Goal: Task Accomplishment & Management: Complete application form

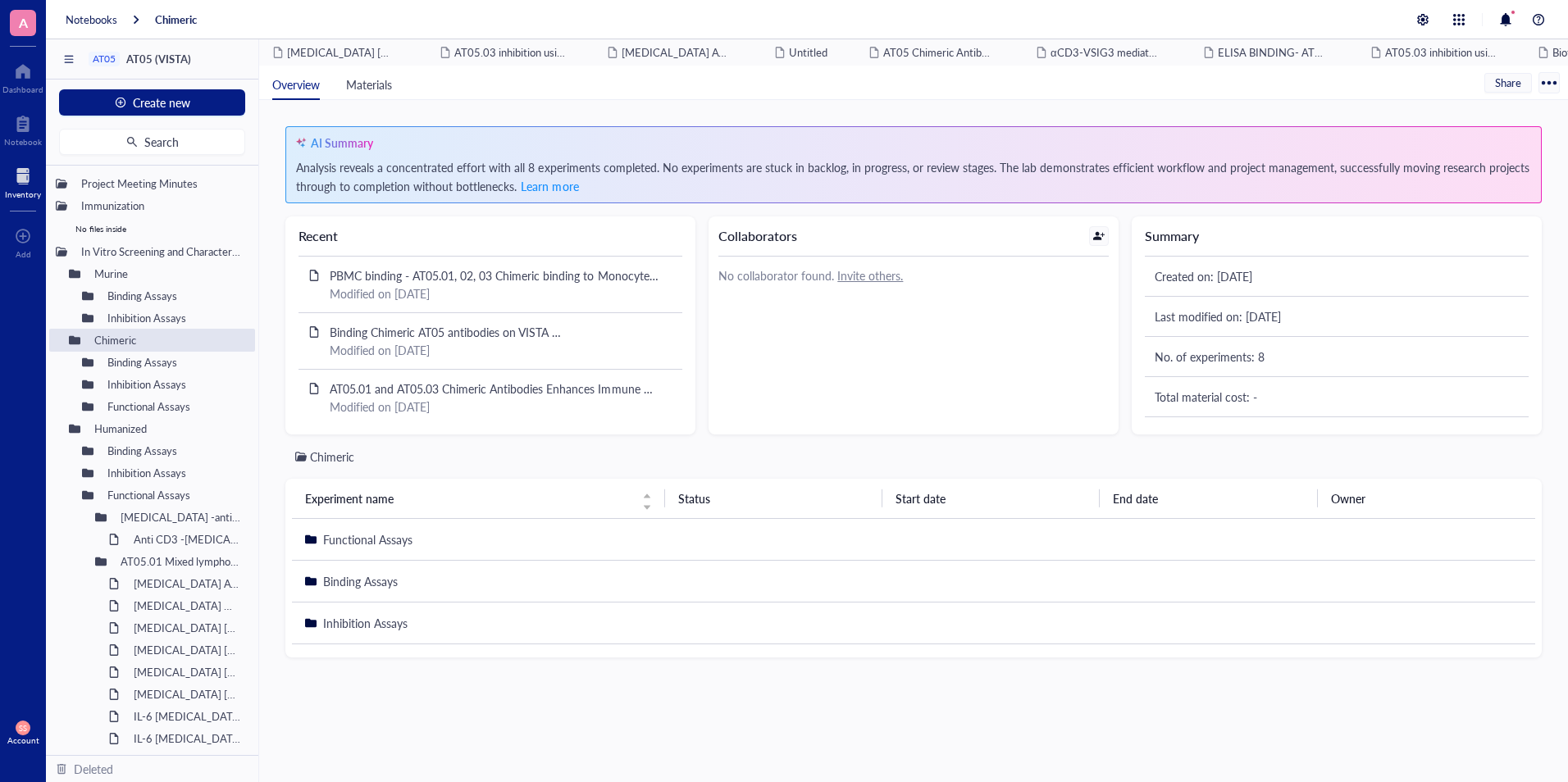
click at [27, 192] on div "Inventory" at bounding box center [23, 195] width 36 height 10
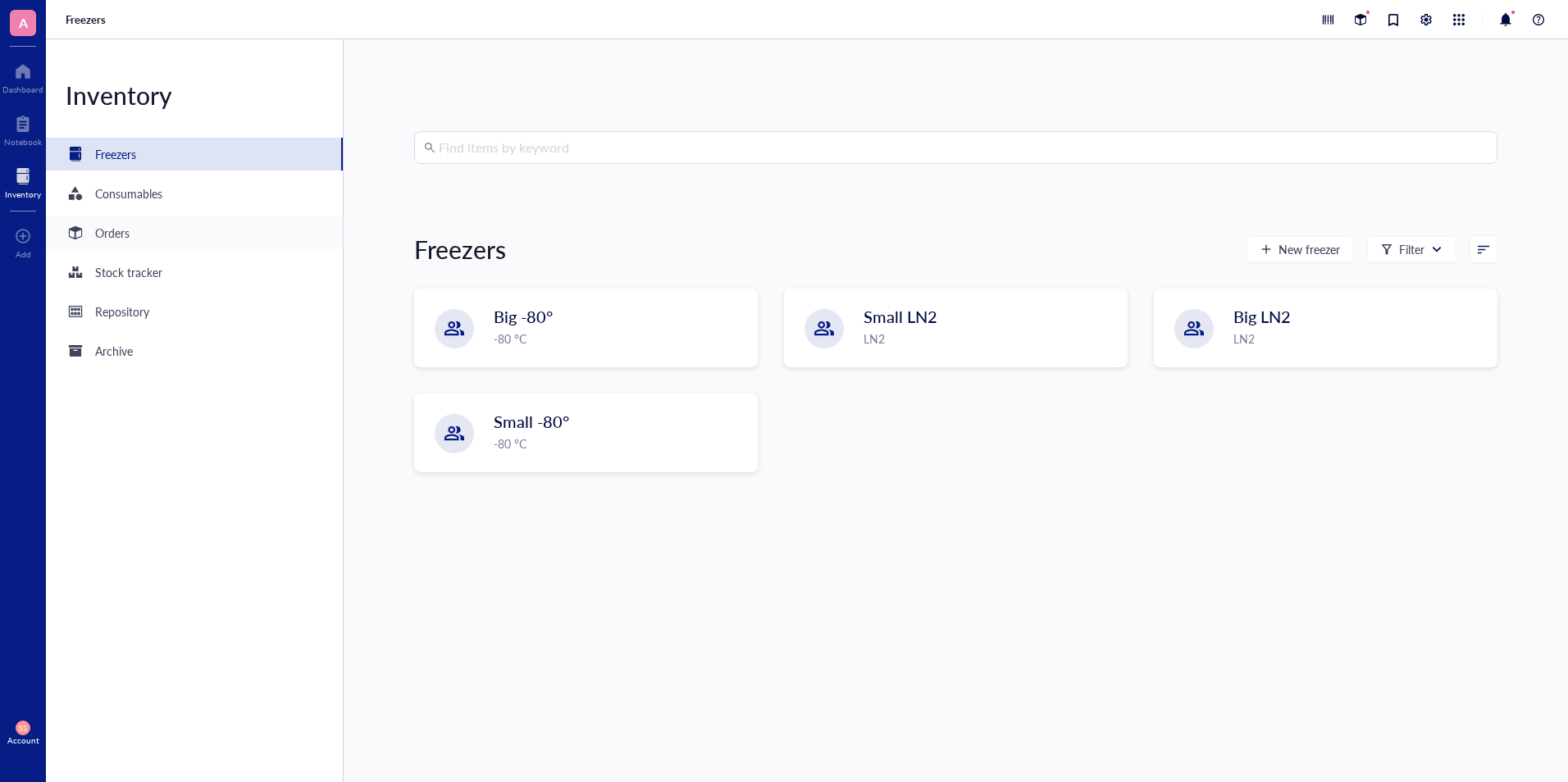
click at [157, 244] on div "Orders" at bounding box center [194, 233] width 297 height 33
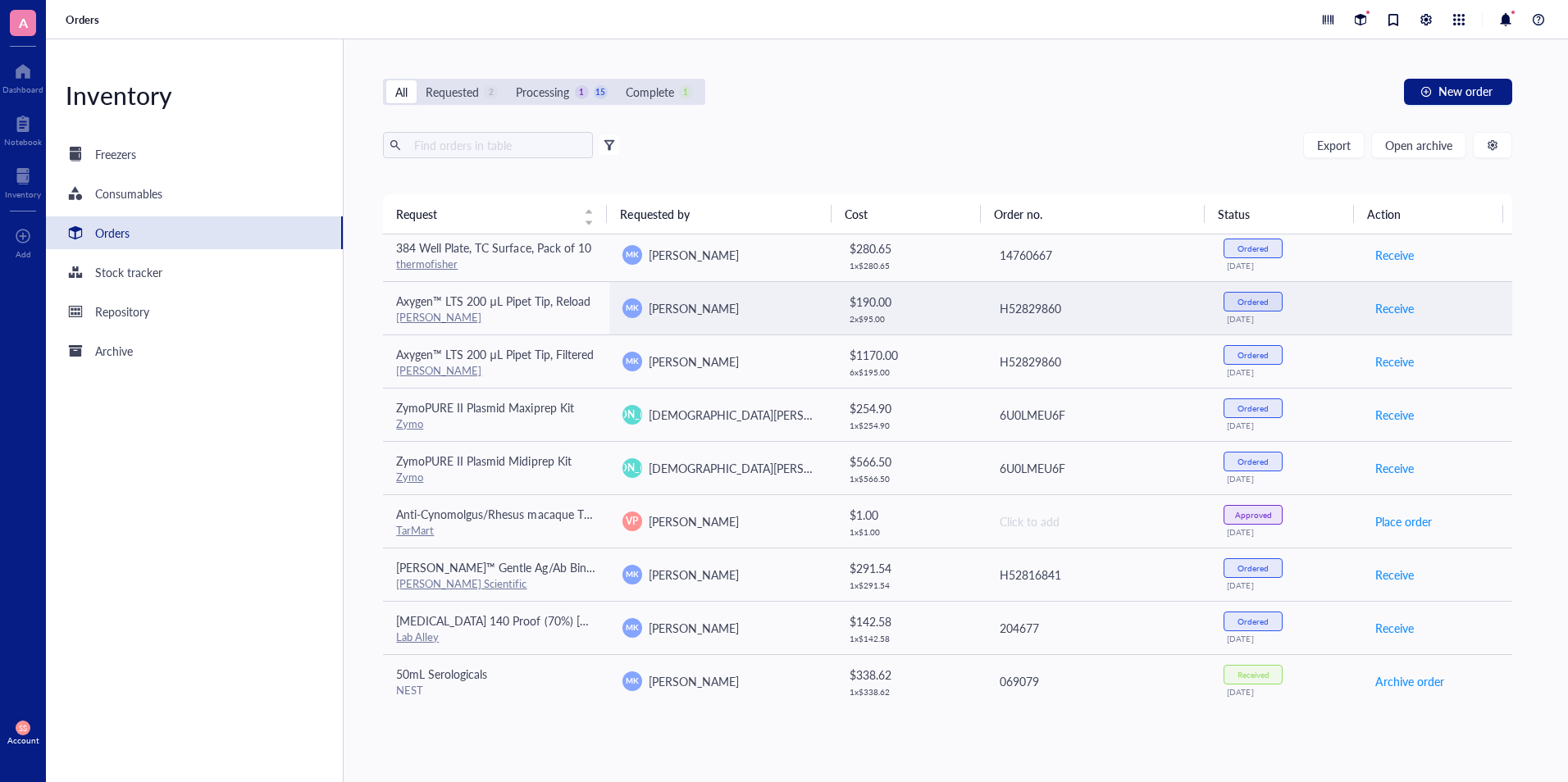
scroll to position [275, 0]
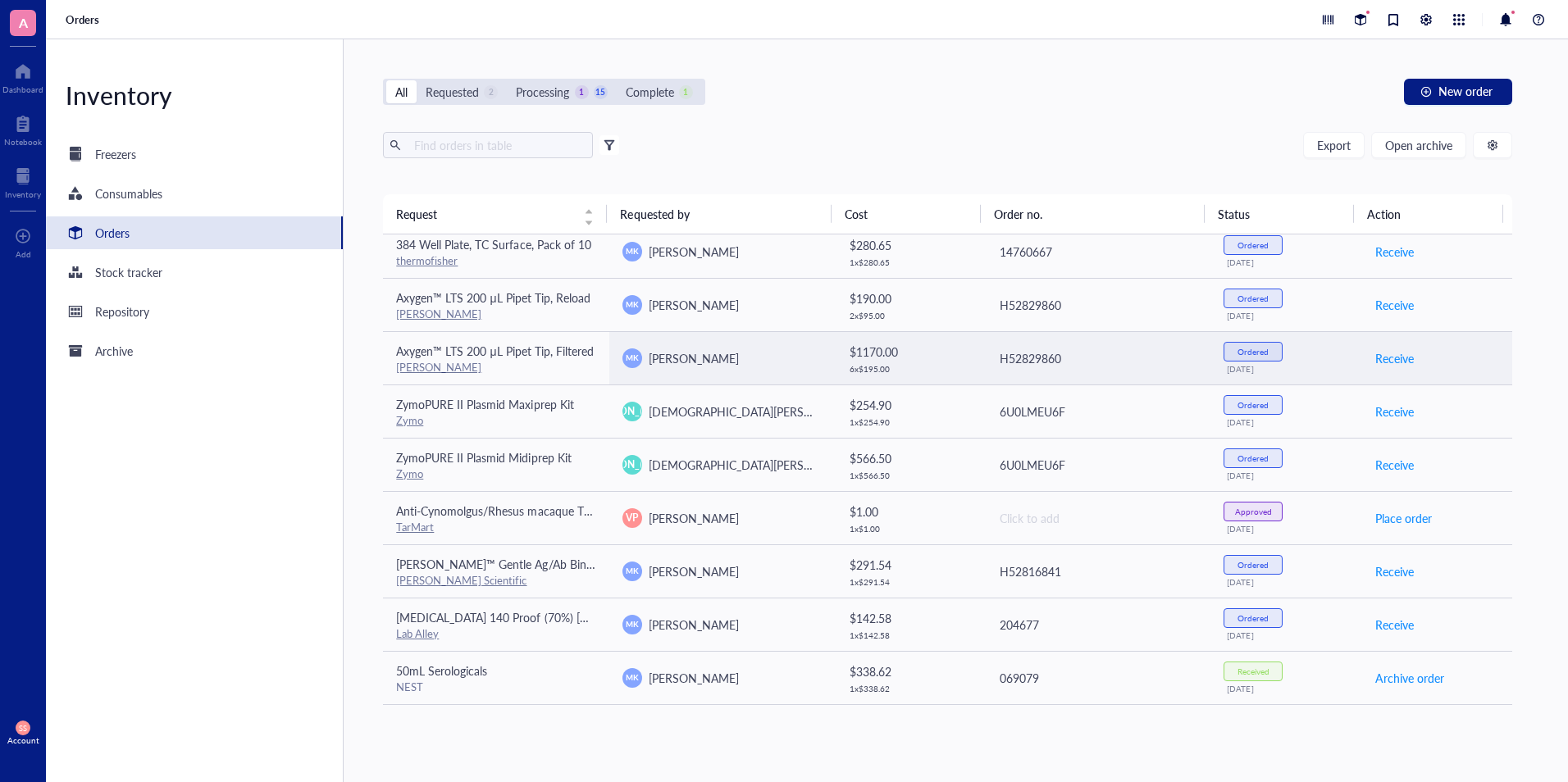
click at [1256, 340] on td "Ordered [DATE]" at bounding box center [1285, 358] width 150 height 53
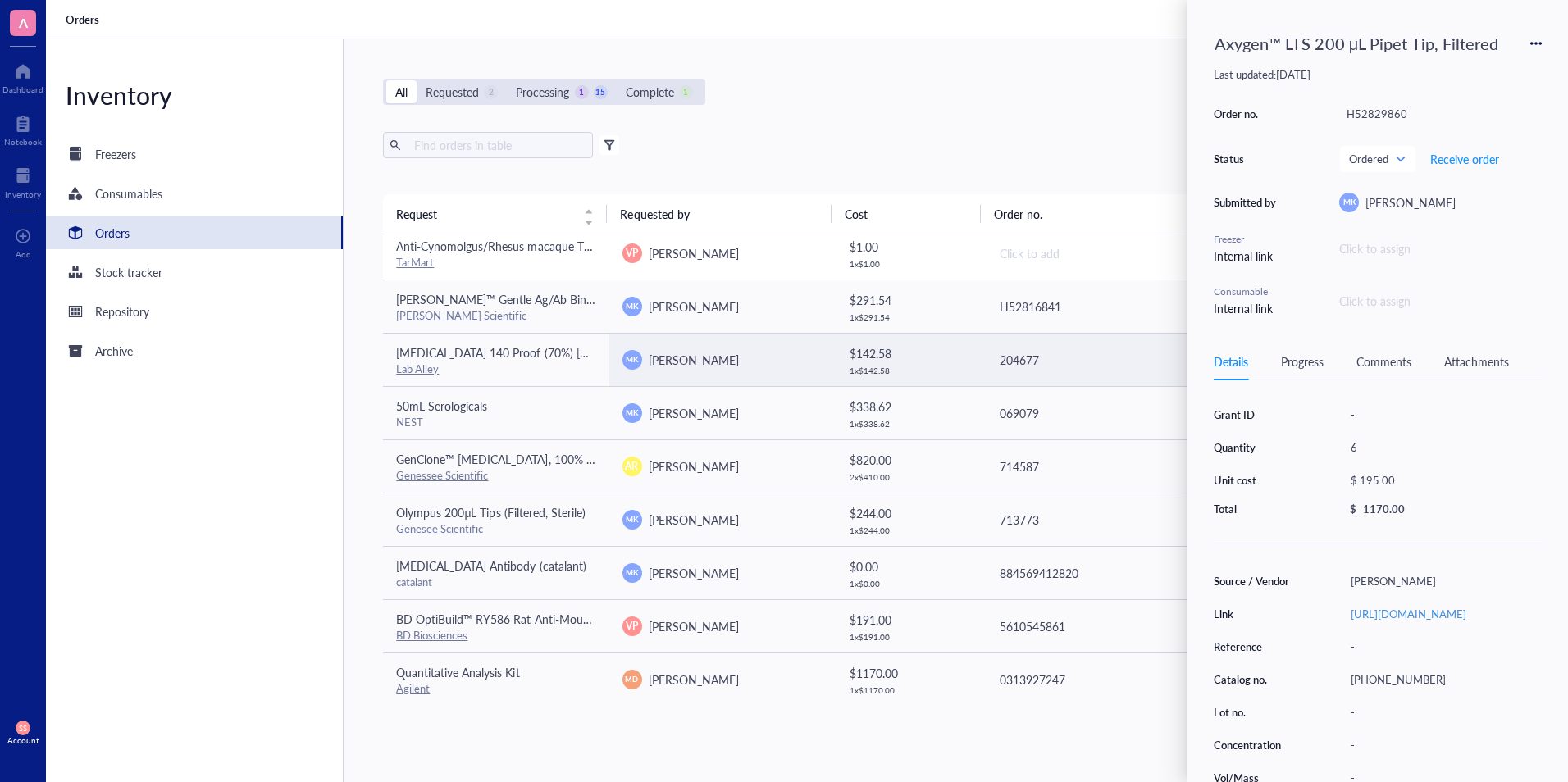
scroll to position [542, 0]
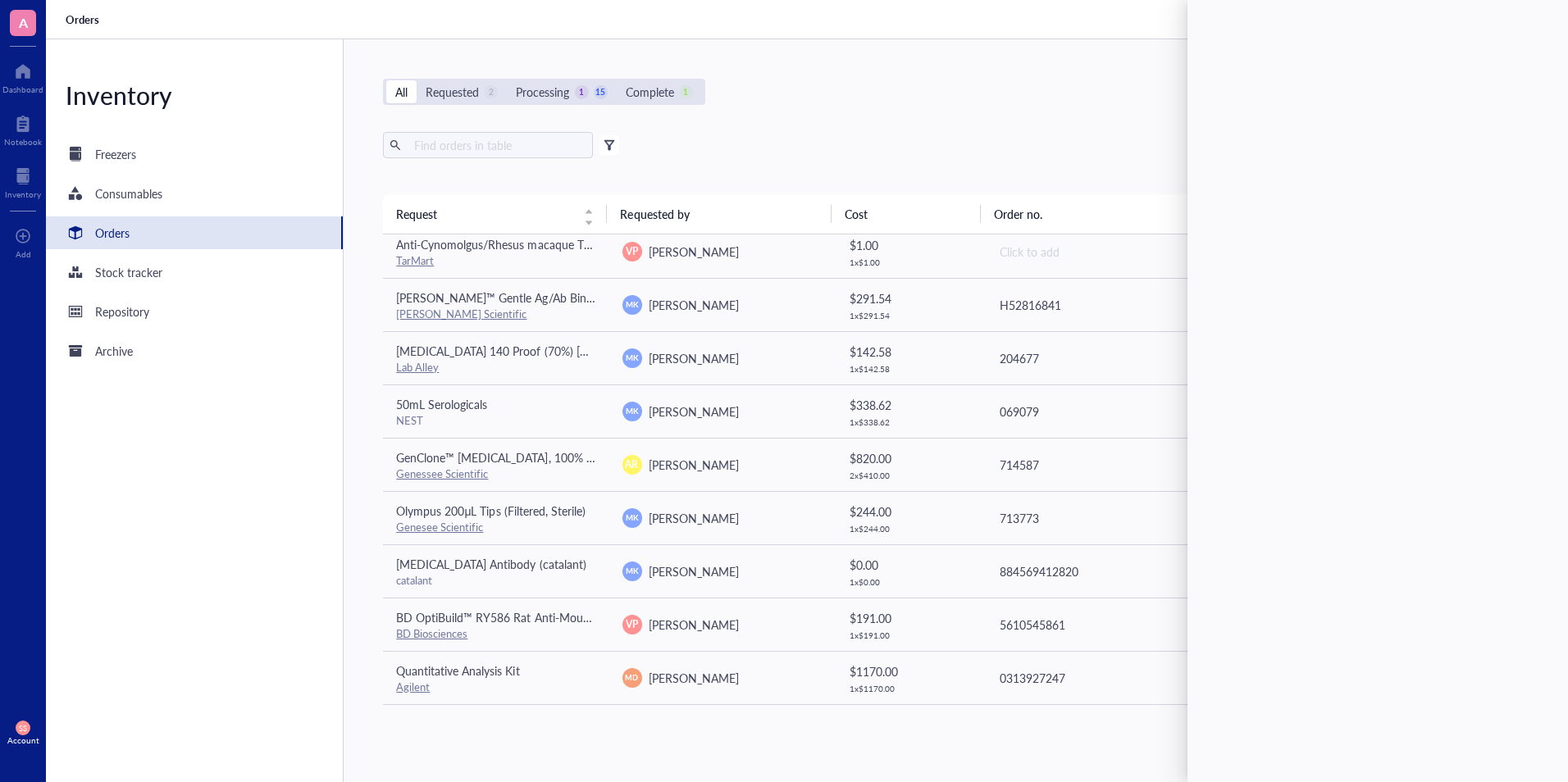
click at [1087, 176] on div "Export Open archive Filter by: Requester Requested on Source / Vendor Last upda…" at bounding box center [946, 162] width 1128 height 62
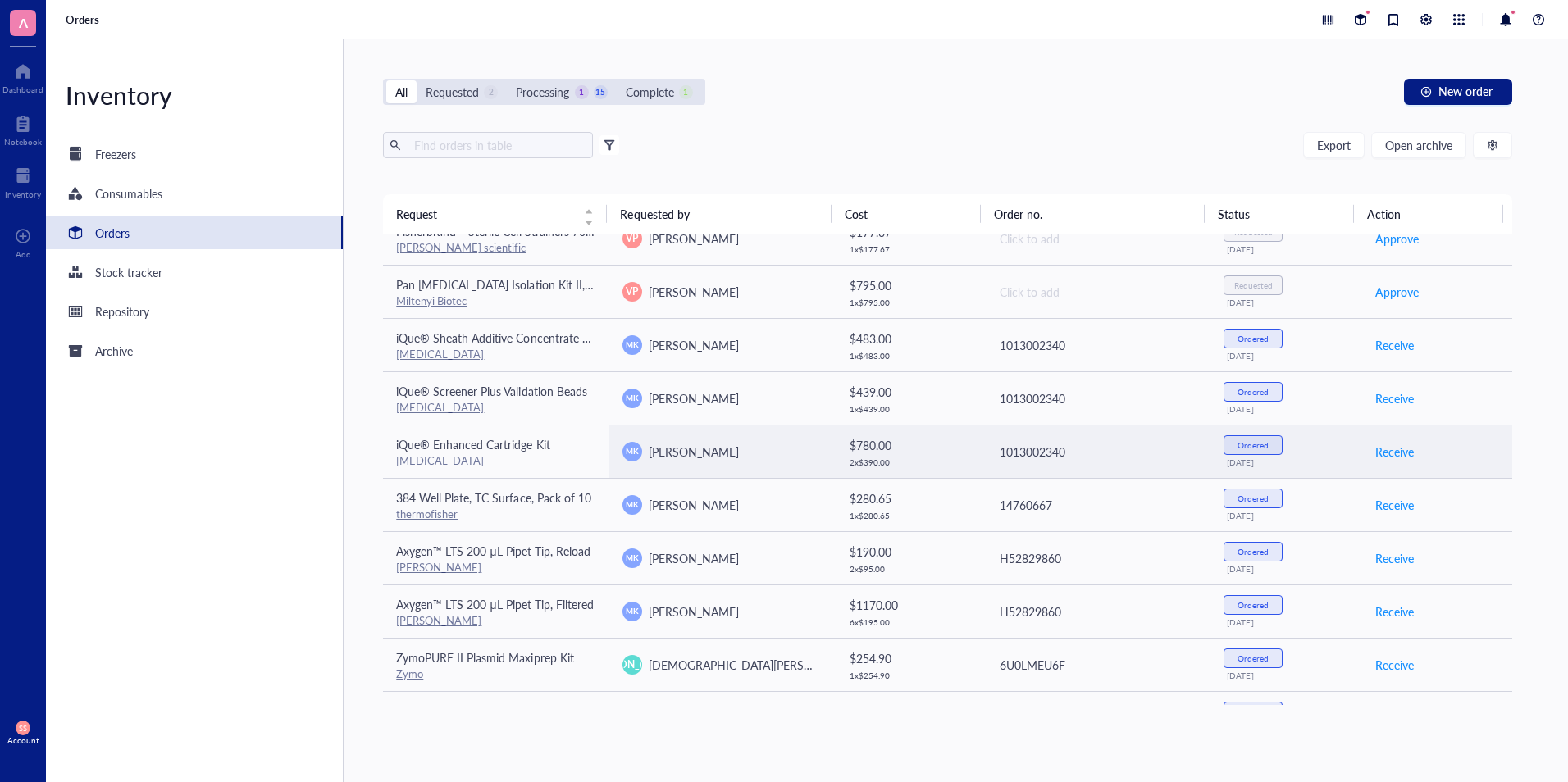
scroll to position [0, 0]
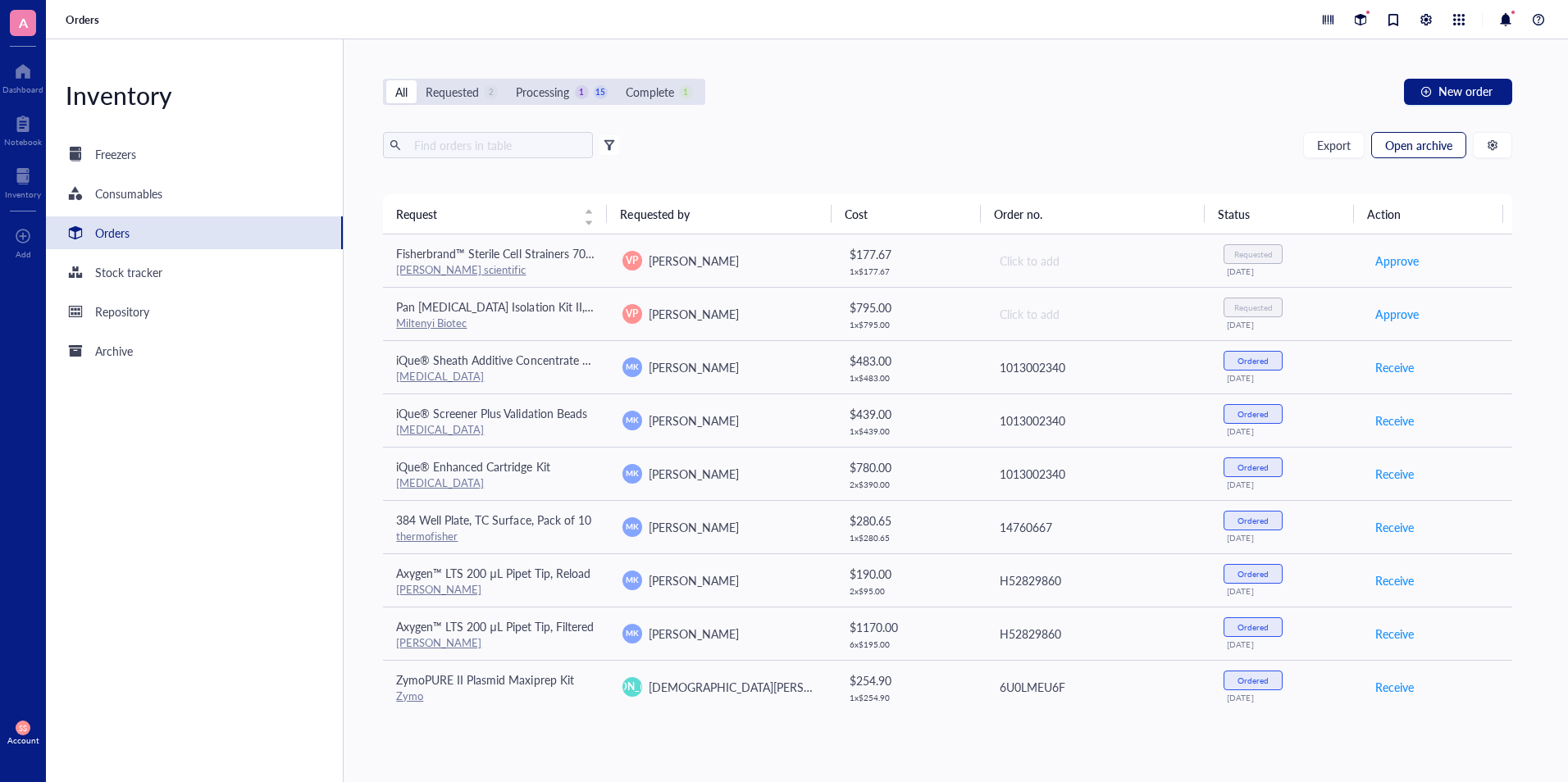
click at [1395, 147] on span "Open archive" at bounding box center [1418, 145] width 67 height 13
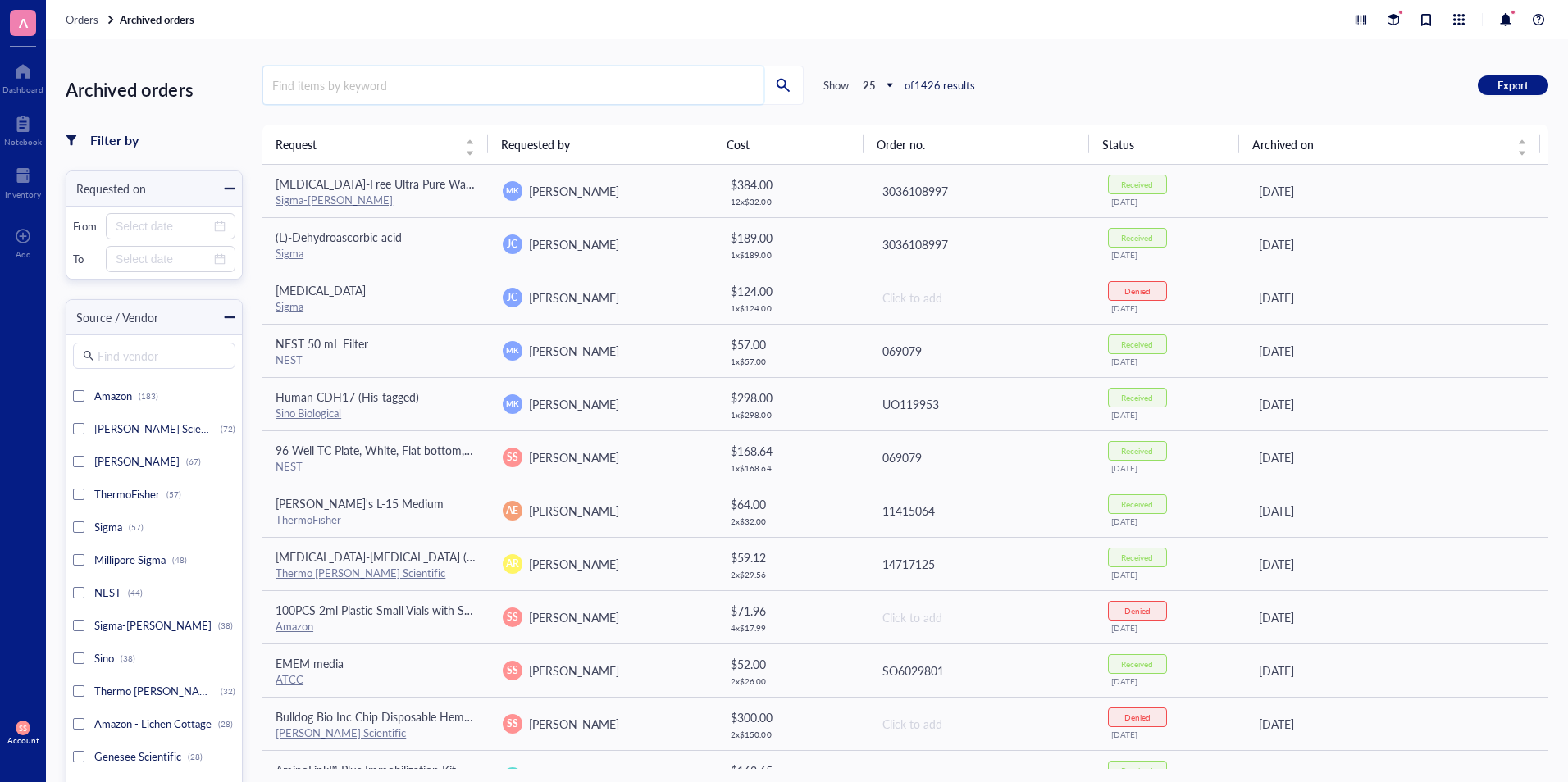
click at [575, 90] on input "search" at bounding box center [513, 85] width 500 height 38
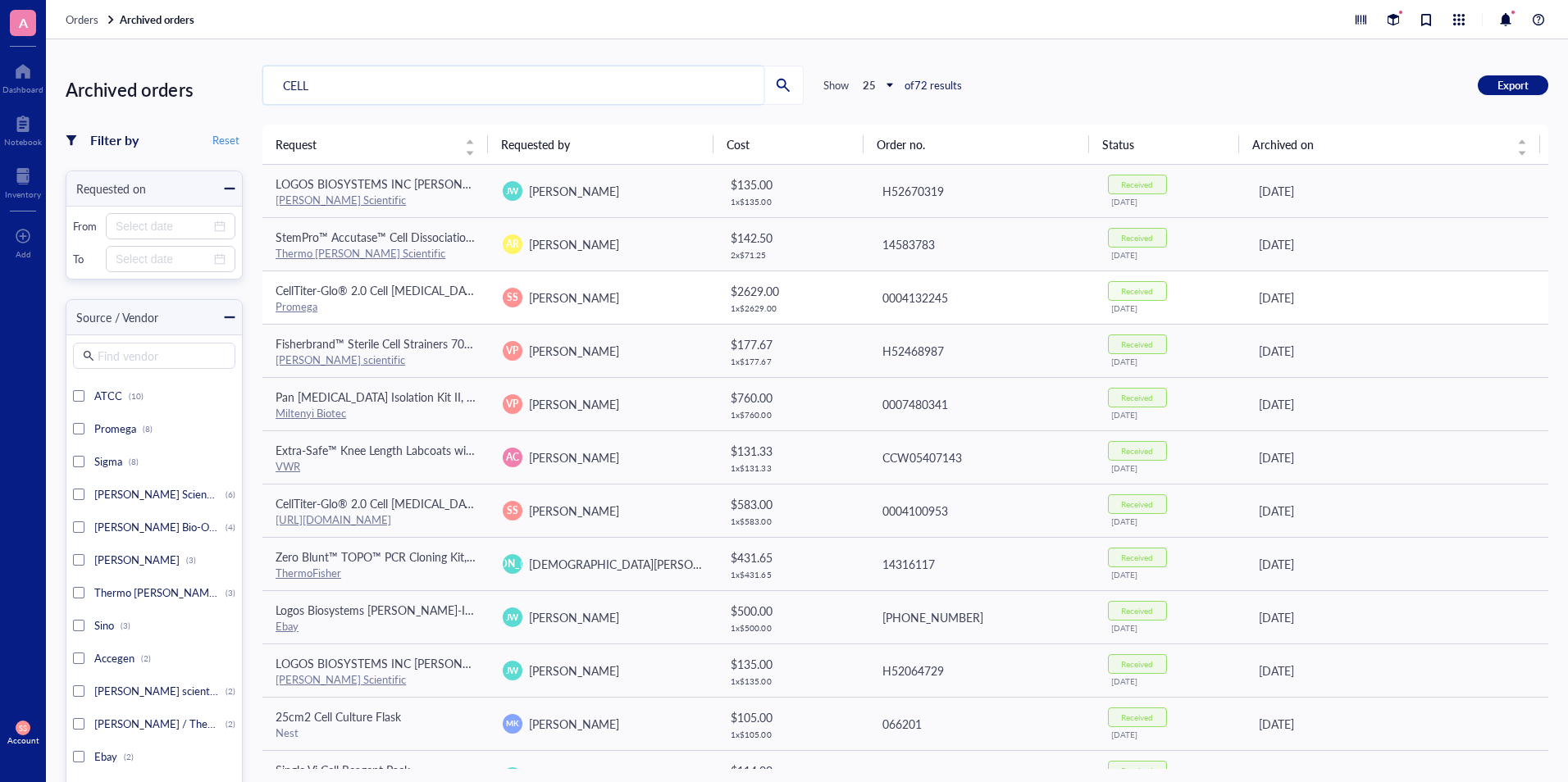
type input "CELL"
click at [427, 294] on span "CellTiter-Glo® 2.0 Cell [MEDICAL_DATA]" at bounding box center [378, 290] width 206 height 17
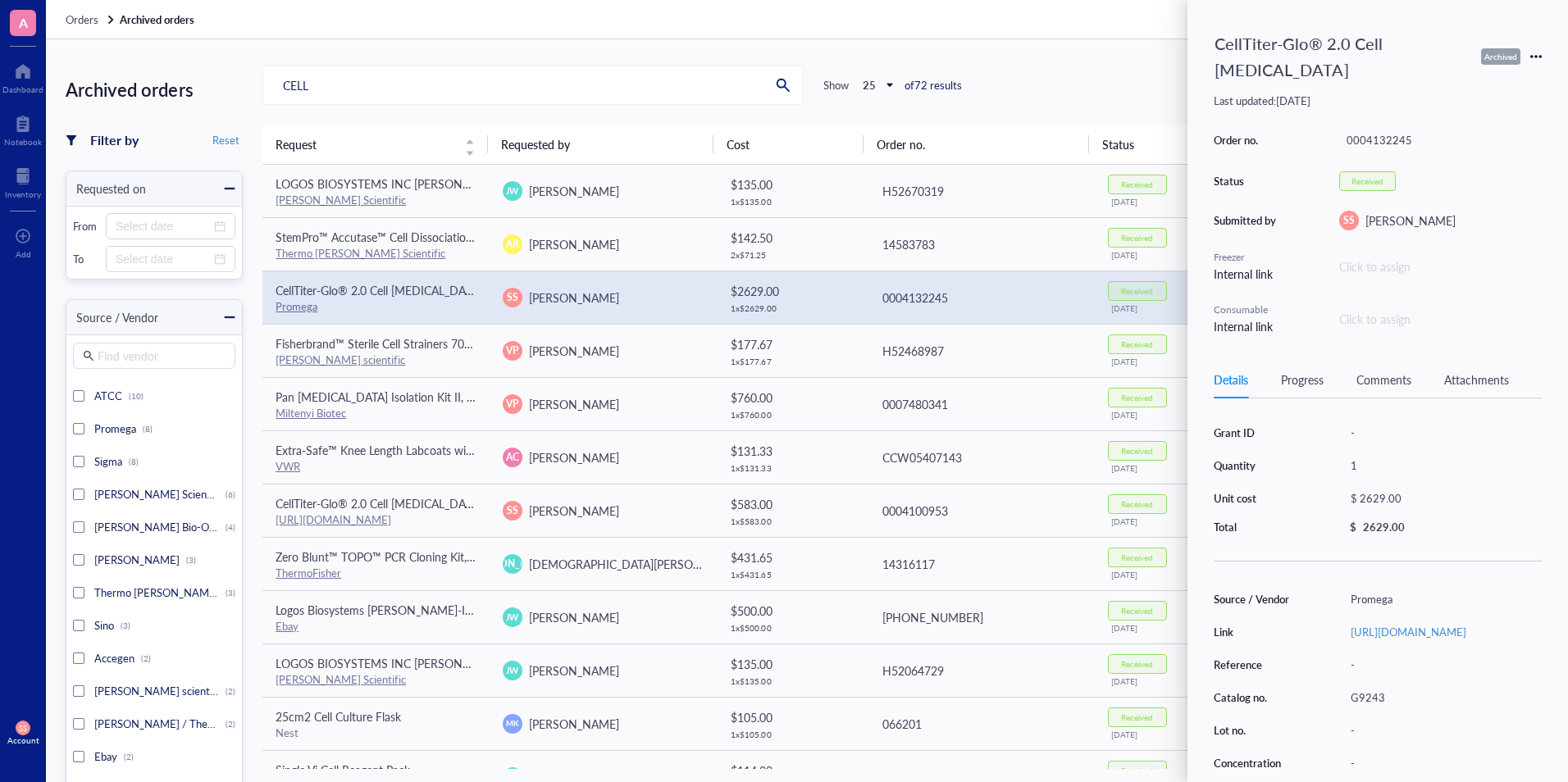
click at [1536, 54] on icon at bounding box center [1536, 56] width 12 height 12
click at [1483, 92] on li "Request again" at bounding box center [1478, 80] width 124 height 27
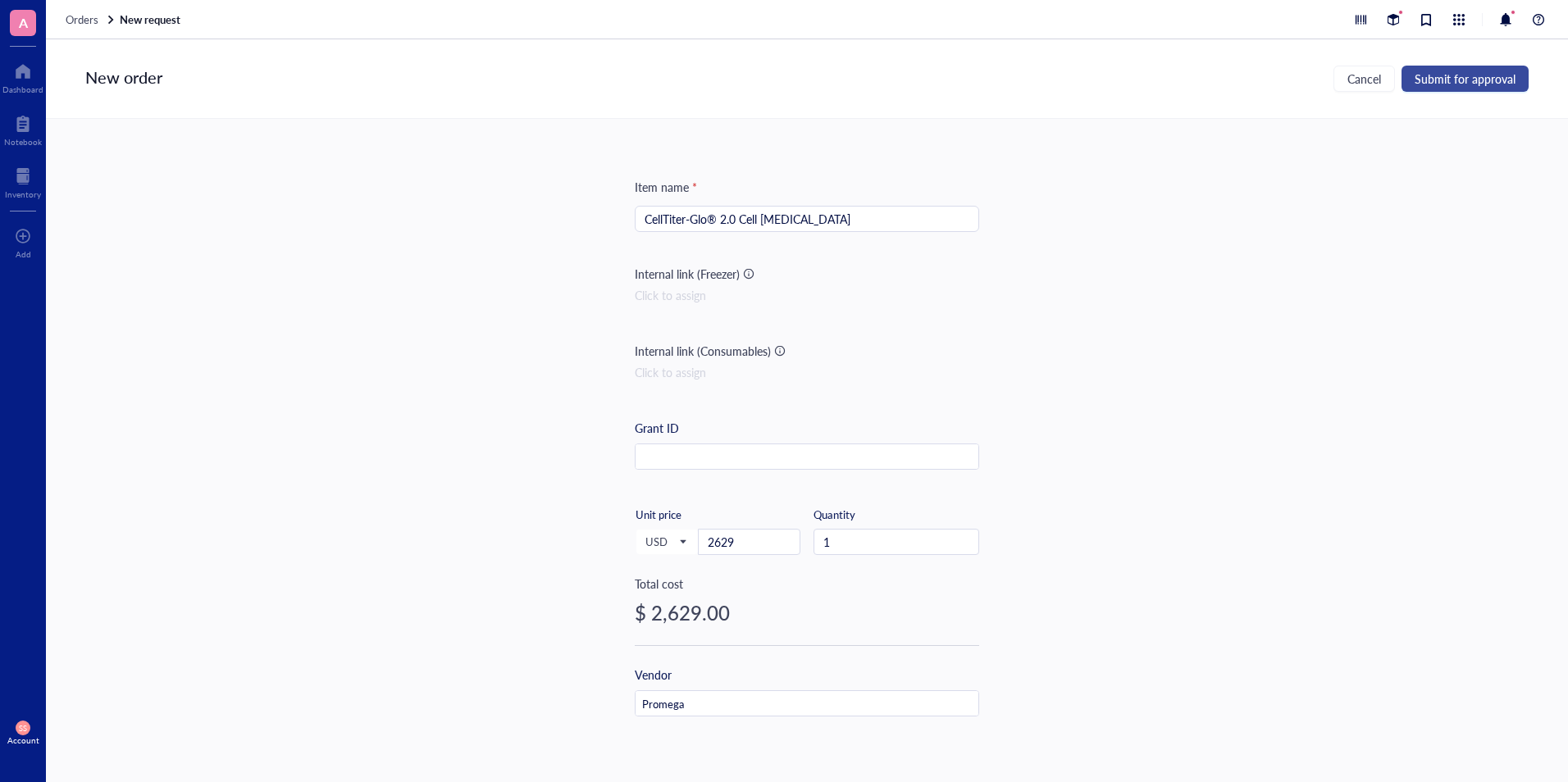
click at [1456, 81] on span "Submit for approval" at bounding box center [1465, 79] width 101 height 13
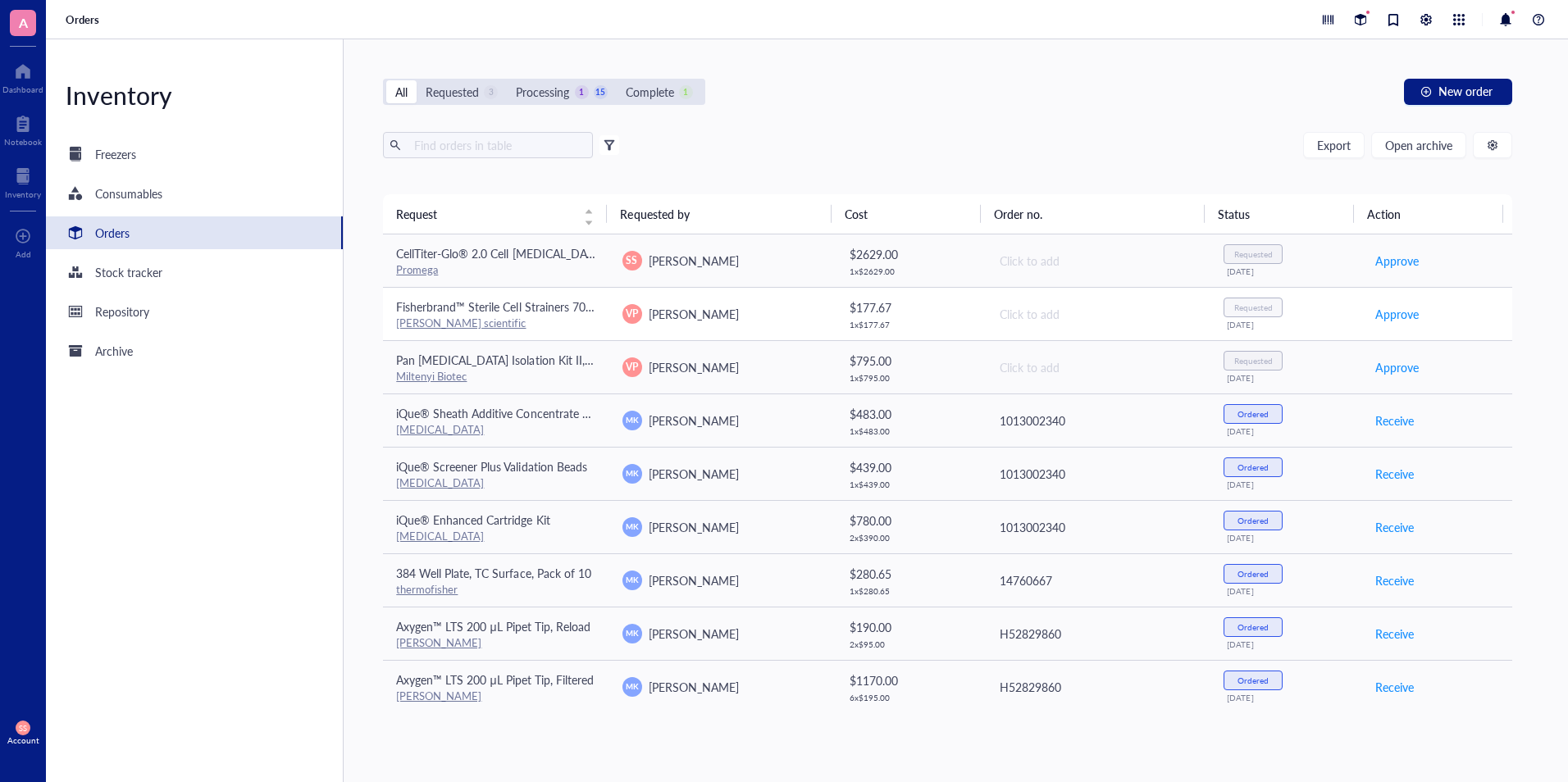
click at [555, 308] on span "Fisherbrand™ Sterile Cell Strainers 70 um" at bounding box center [500, 307] width 208 height 17
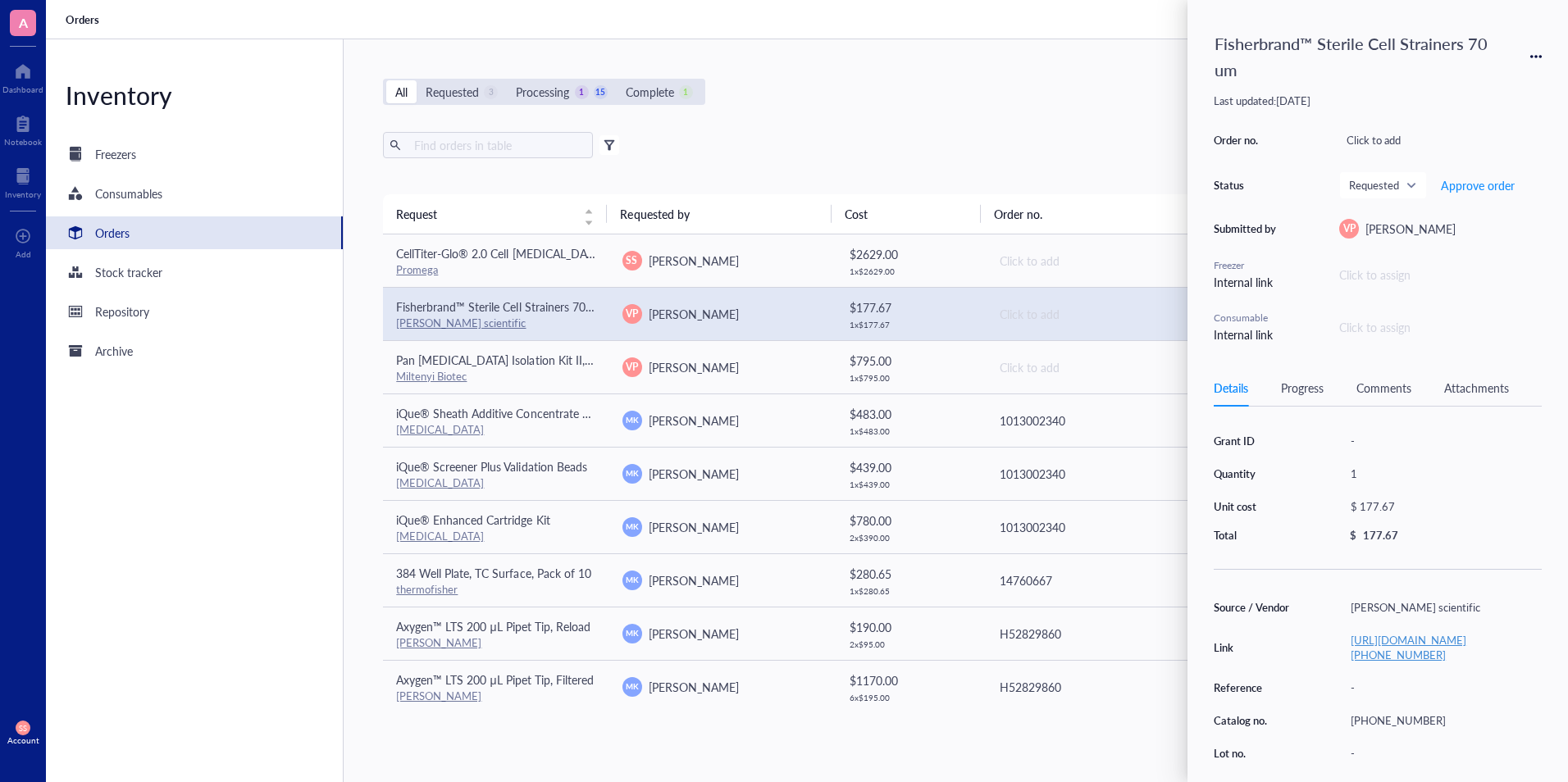
click at [1420, 654] on link "[URL][DOMAIN_NAME][PHONE_NUMBER]" at bounding box center [1407, 647] width 115 height 31
